Goal: Navigation & Orientation: Find specific page/section

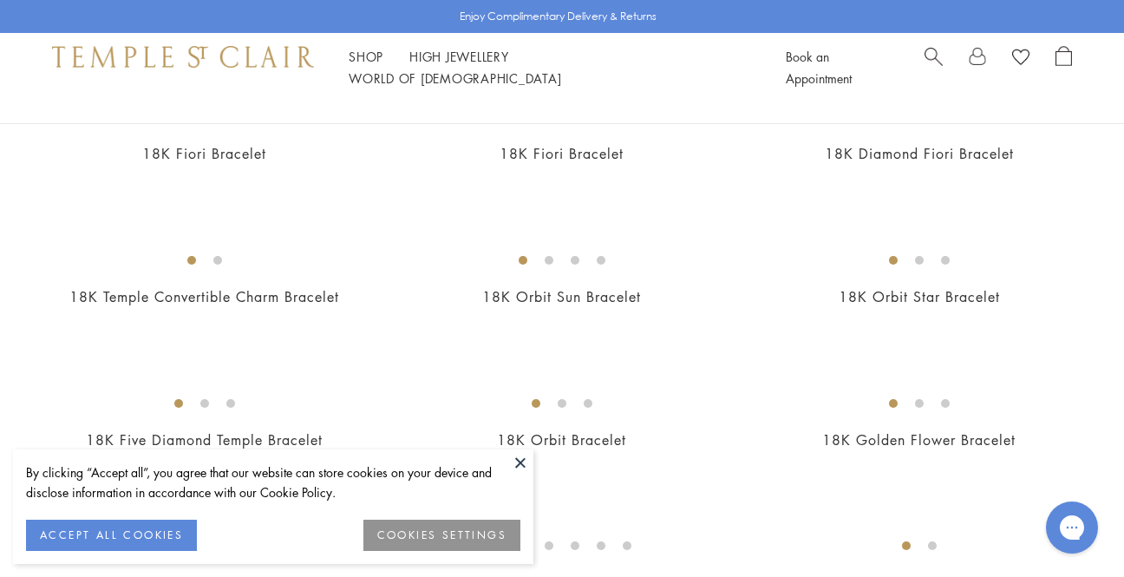
scroll to position [500, 0]
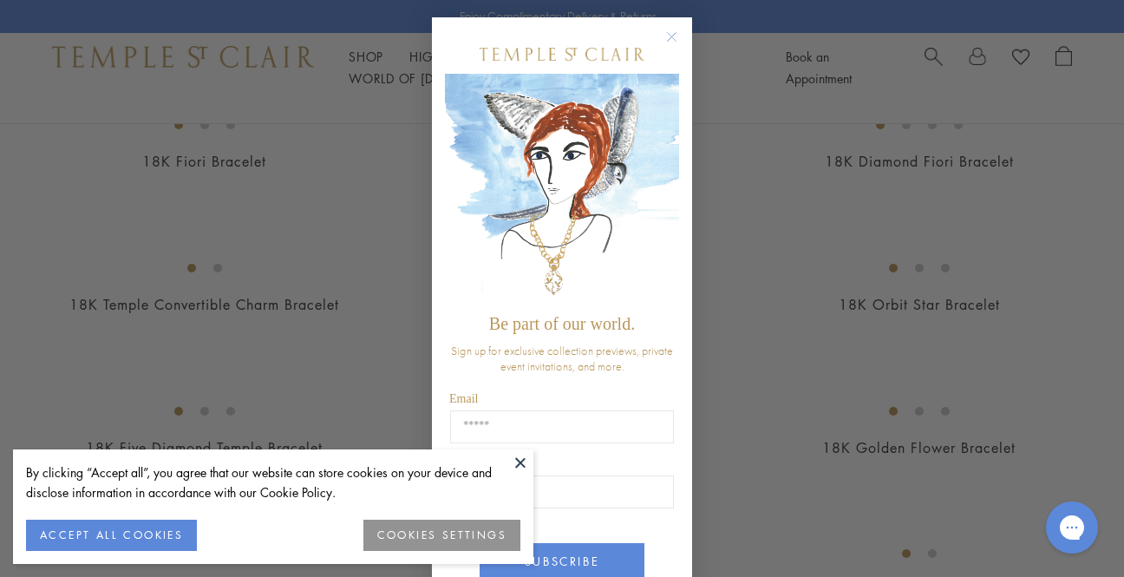
click at [772, 259] on div "Close dialog Be part of our world. Sign up for exclusive collection previews, p…" at bounding box center [562, 288] width 1124 height 577
click at [517, 461] on button at bounding box center [521, 462] width 26 height 26
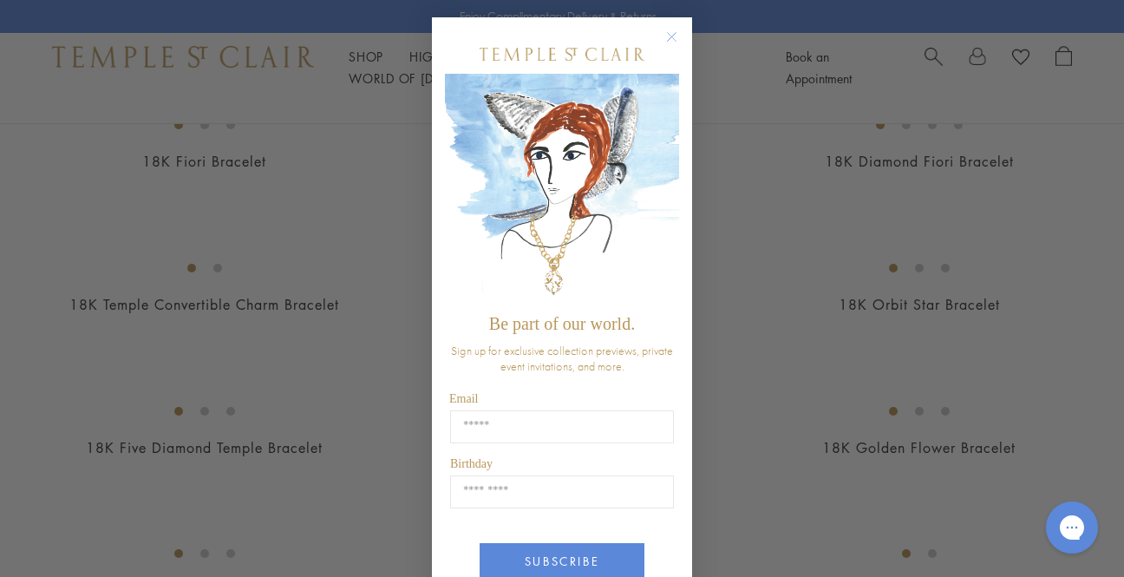
click at [673, 36] on circle "Close dialog" at bounding box center [672, 37] width 21 height 21
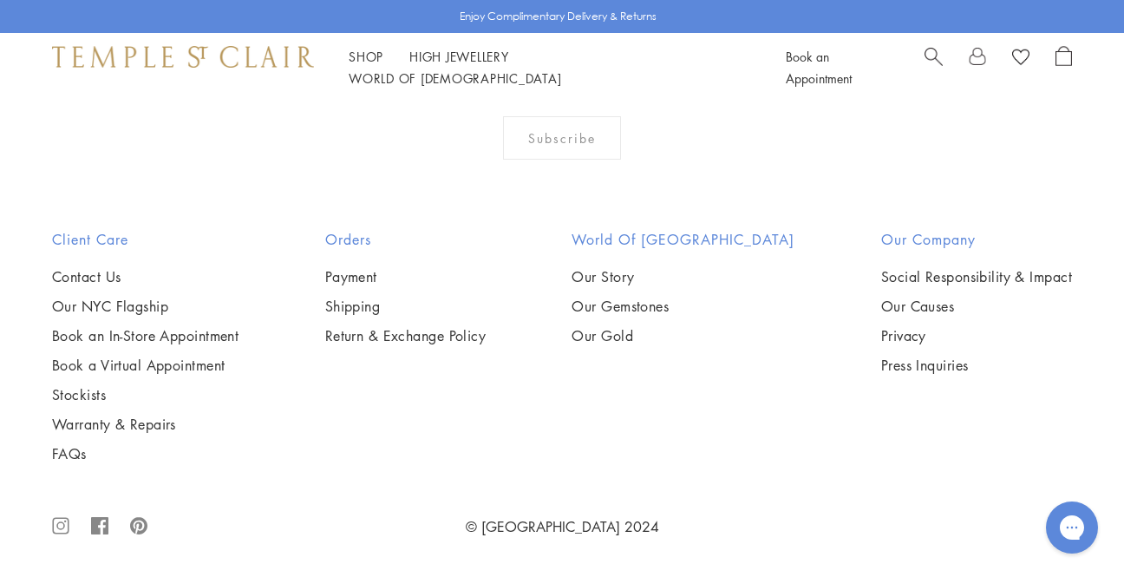
scroll to position [5447, 0]
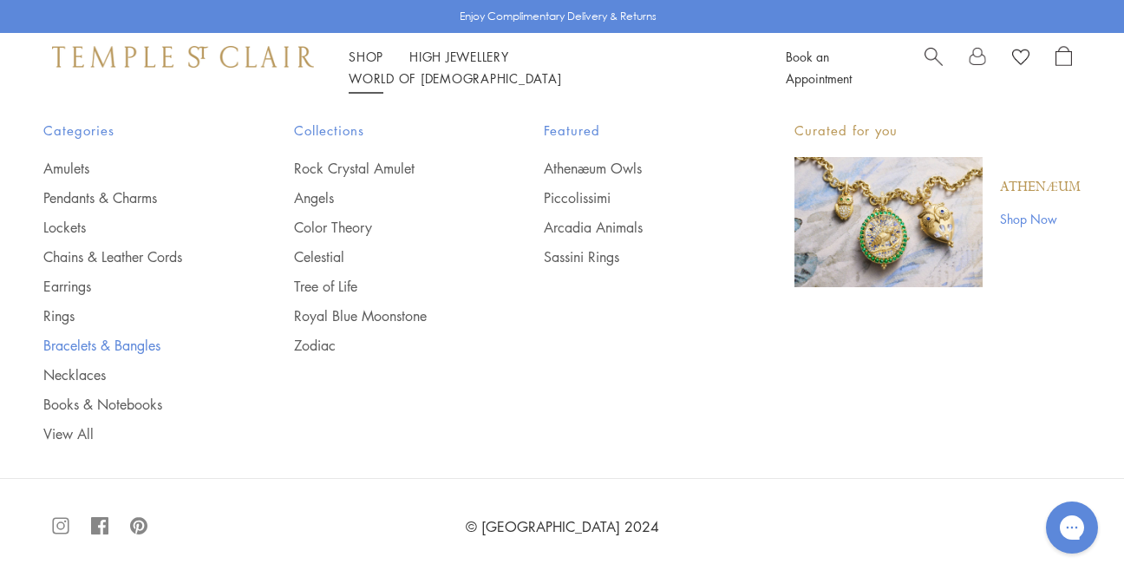
click at [75, 350] on link "Bracelets & Bangles" at bounding box center [133, 345] width 181 height 19
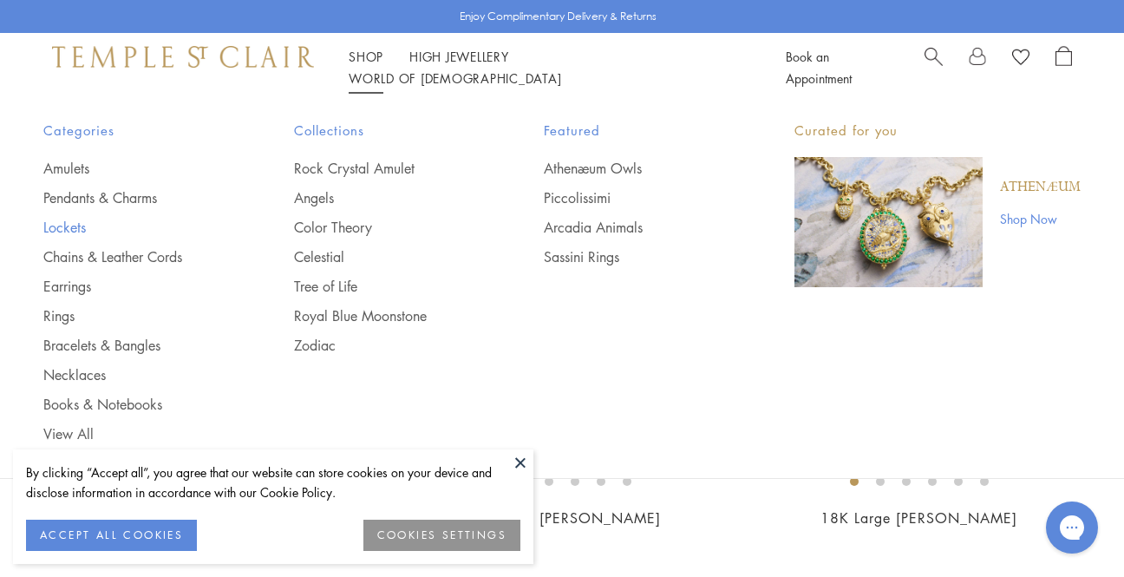
click at [62, 222] on link "Lockets" at bounding box center [133, 227] width 181 height 19
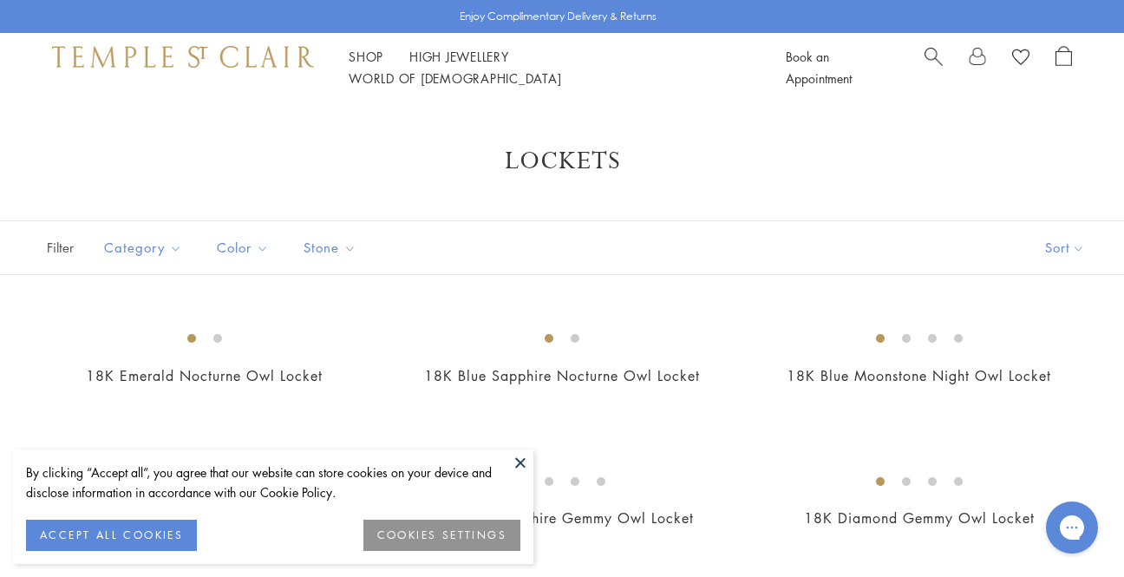
click at [527, 453] on button at bounding box center [521, 462] width 26 height 26
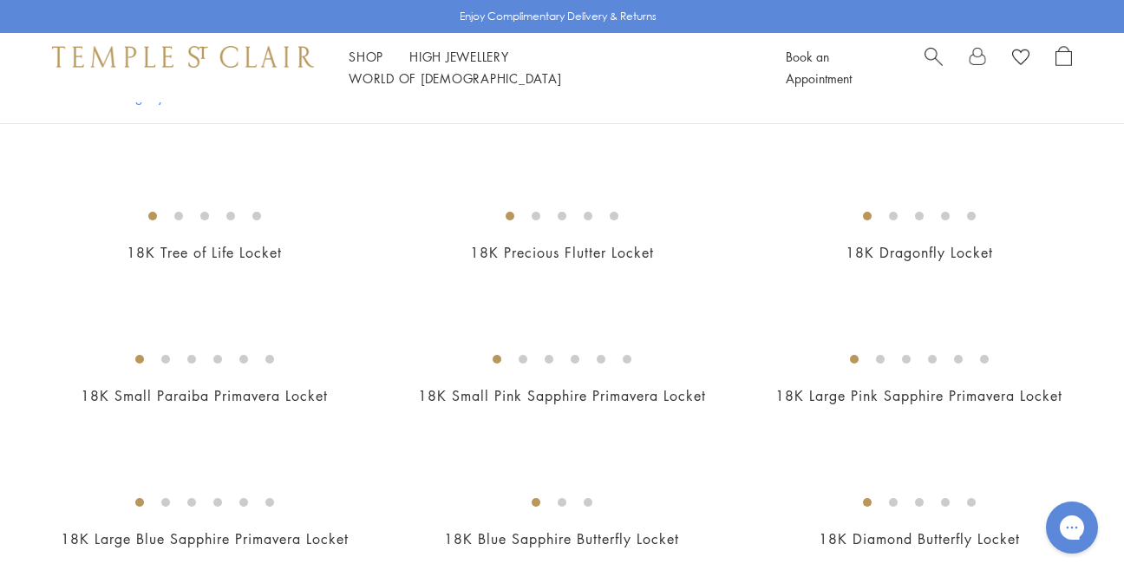
scroll to position [359, 0]
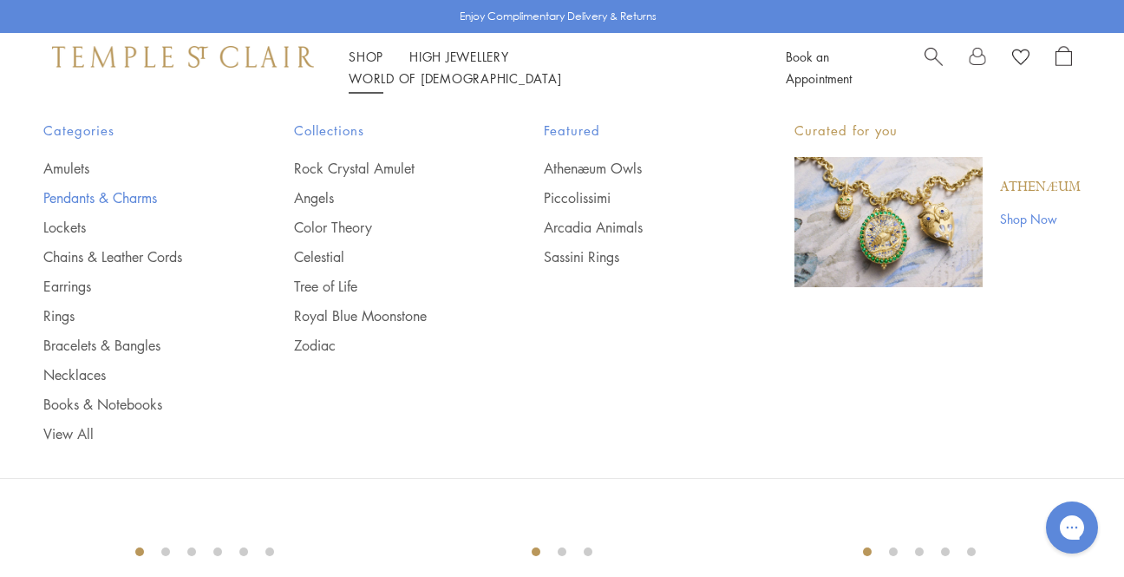
click at [134, 193] on link "Pendants & Charms" at bounding box center [133, 197] width 181 height 19
click at [64, 317] on link "Rings" at bounding box center [133, 315] width 181 height 19
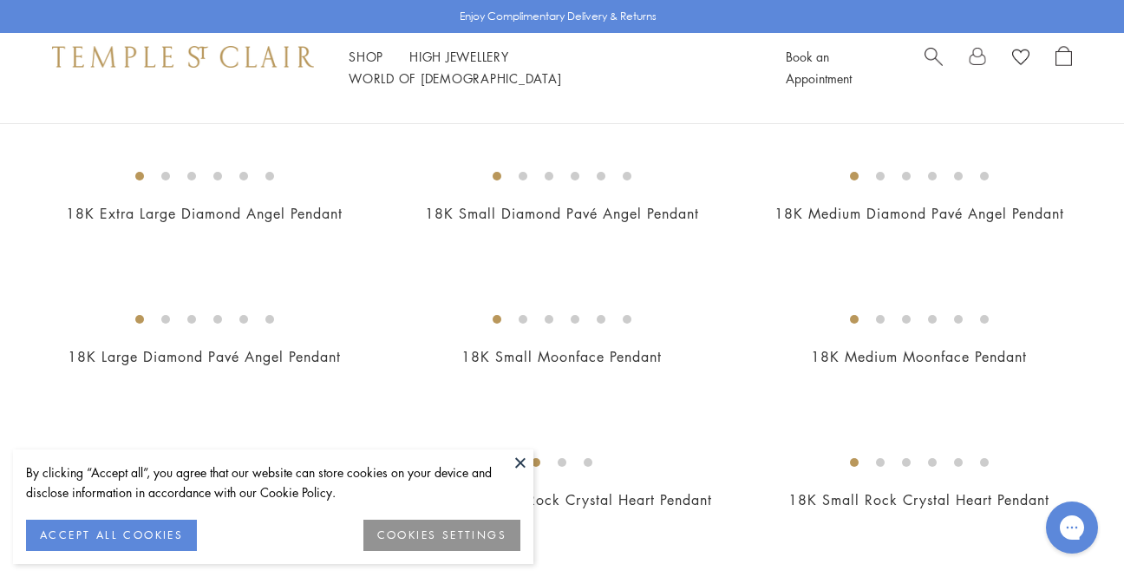
scroll to position [831, 0]
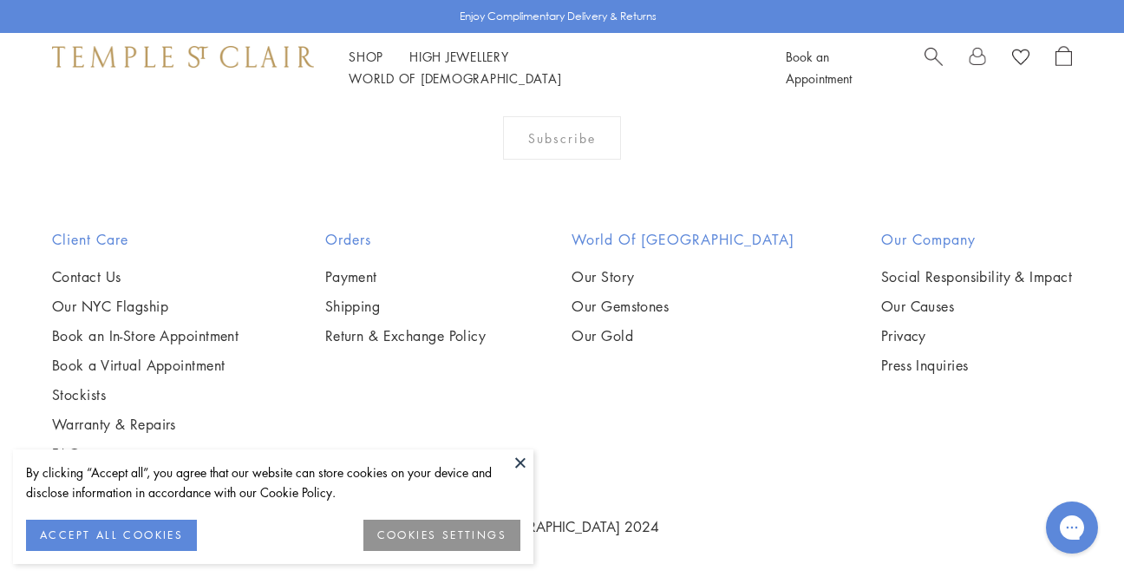
scroll to position [5056, 0]
click at [0, 0] on img at bounding box center [0, 0] width 0 height 0
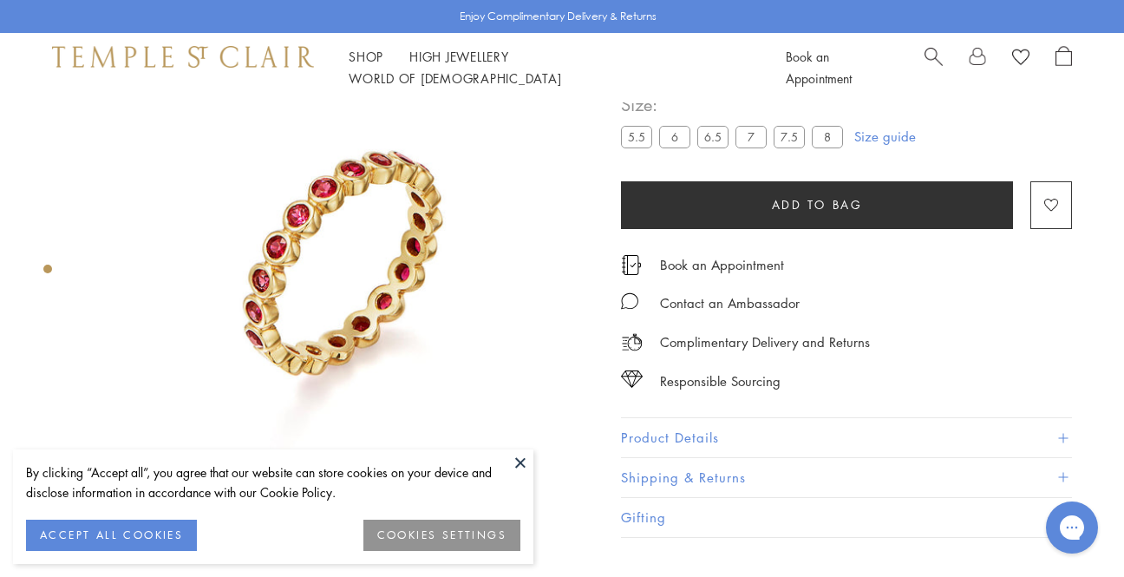
scroll to position [128, 0]
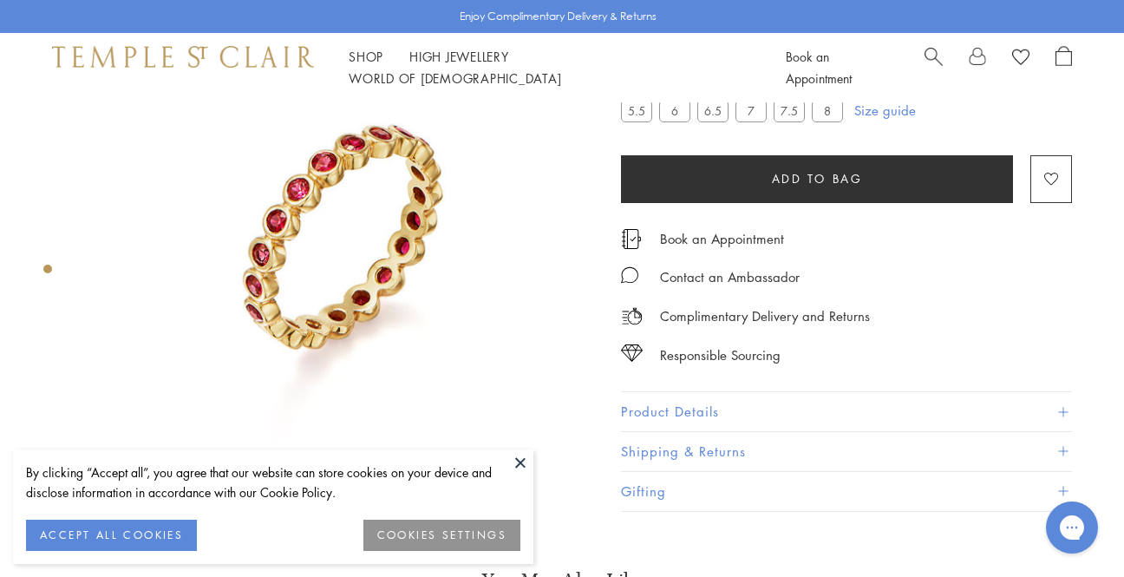
click at [516, 458] on button at bounding box center [521, 462] width 26 height 26
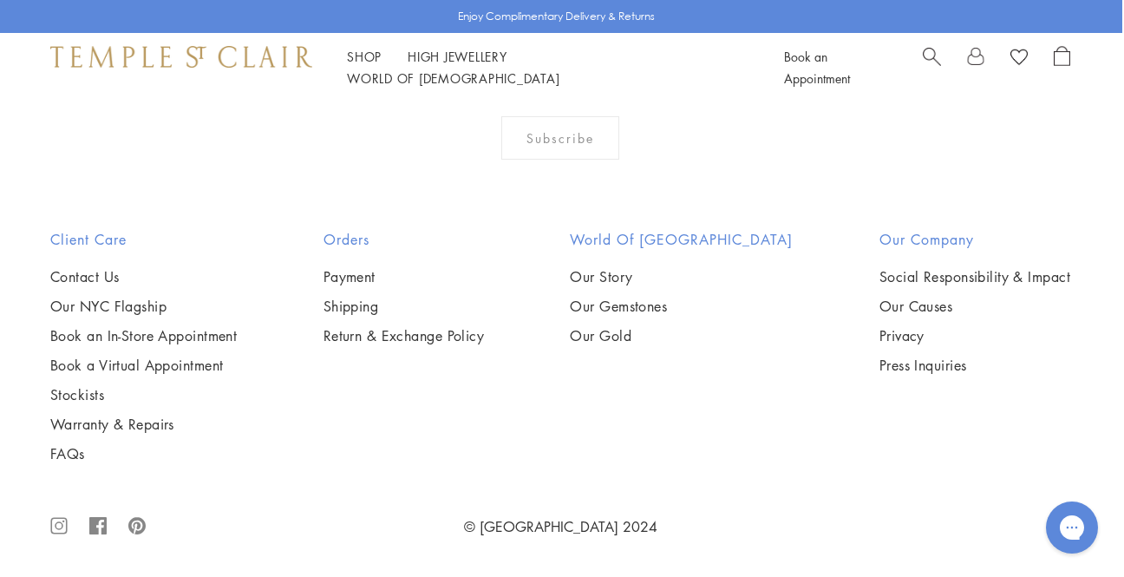
scroll to position [1764, 2]
click at [62, 396] on link "Stockists" at bounding box center [143, 394] width 187 height 19
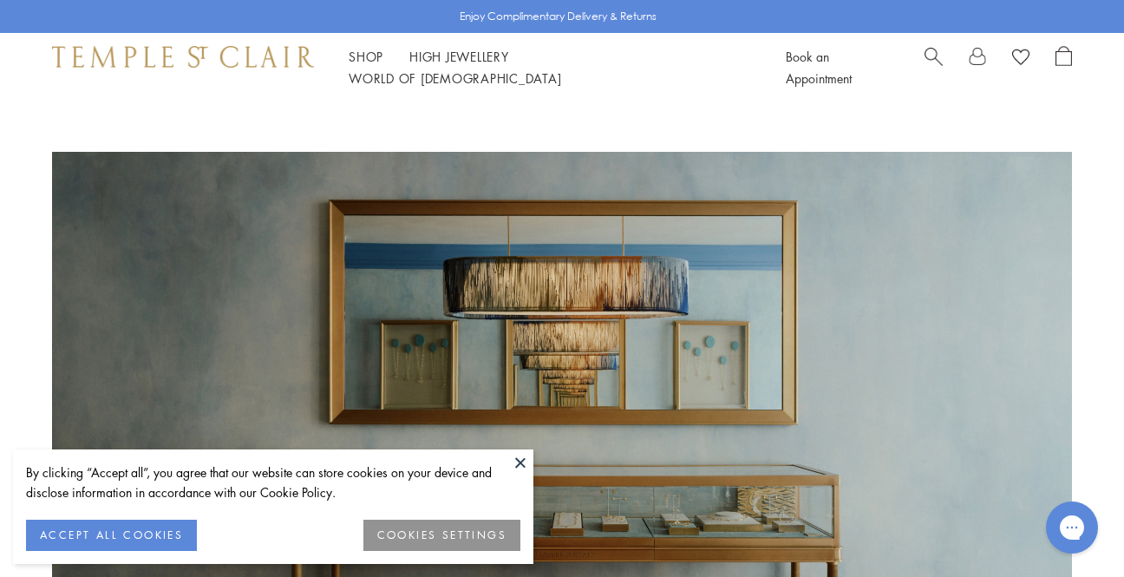
scroll to position [4, 0]
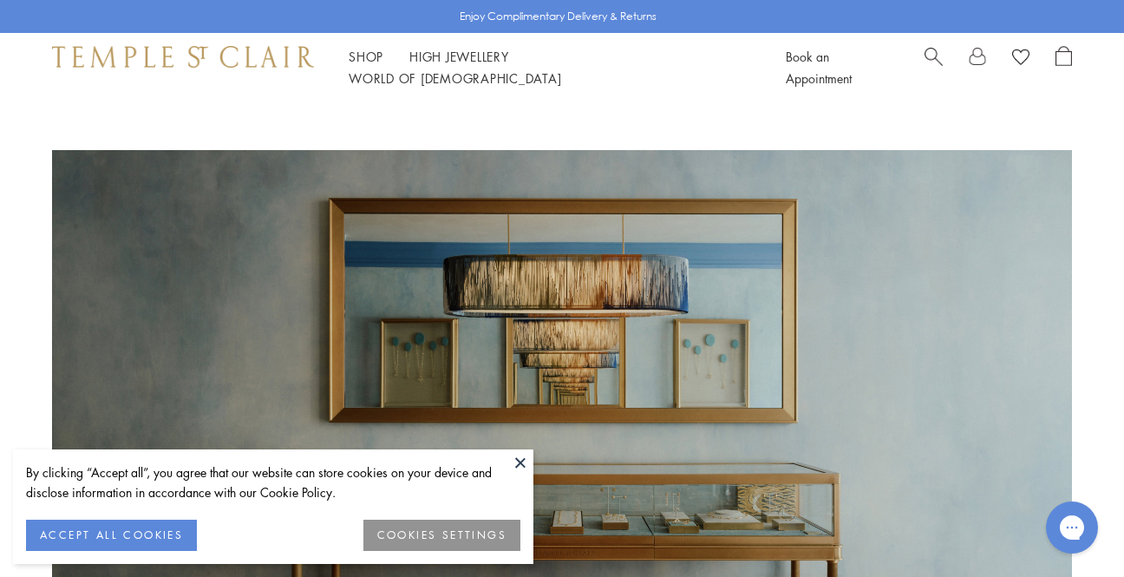
click at [518, 461] on button at bounding box center [521, 462] width 26 height 26
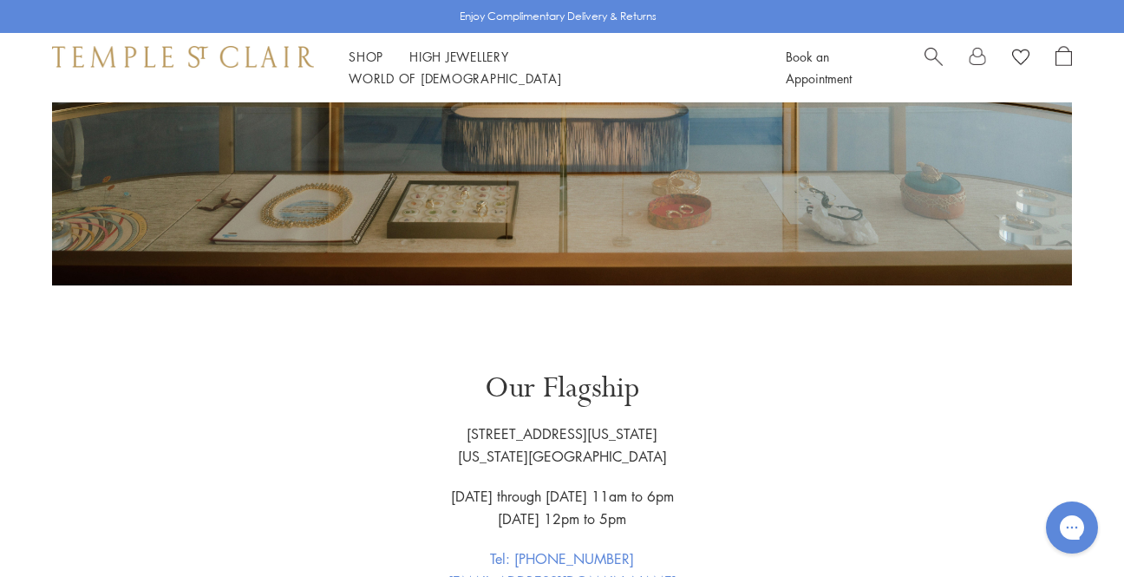
scroll to position [519, 0]
